Goal: Browse casually

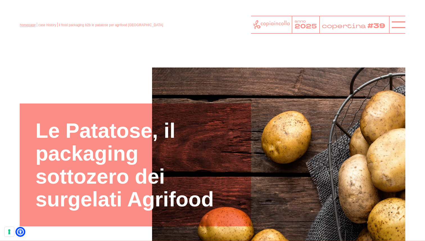
click at [25, 25] on link "homepage" at bounding box center [28, 25] width 16 height 4
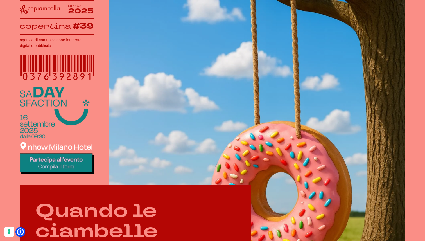
scroll to position [115, 0]
click at [58, 153] on img at bounding box center [57, 129] width 74 height 87
